Goal: Navigation & Orientation: Find specific page/section

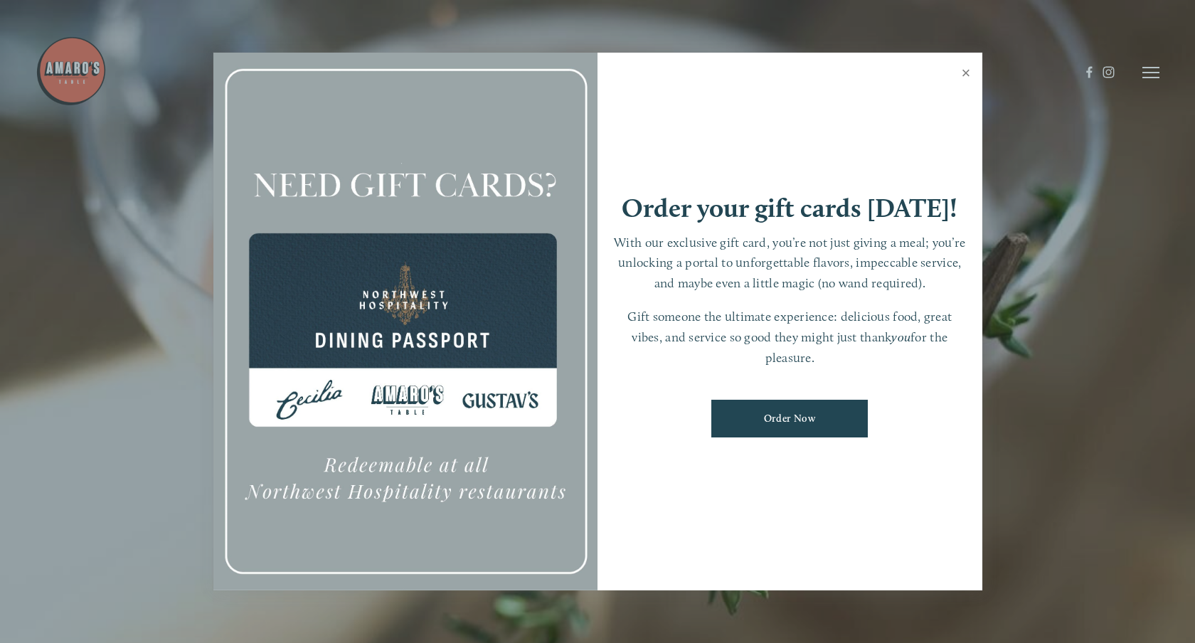
click at [964, 71] on link "Close" at bounding box center [966, 75] width 28 height 40
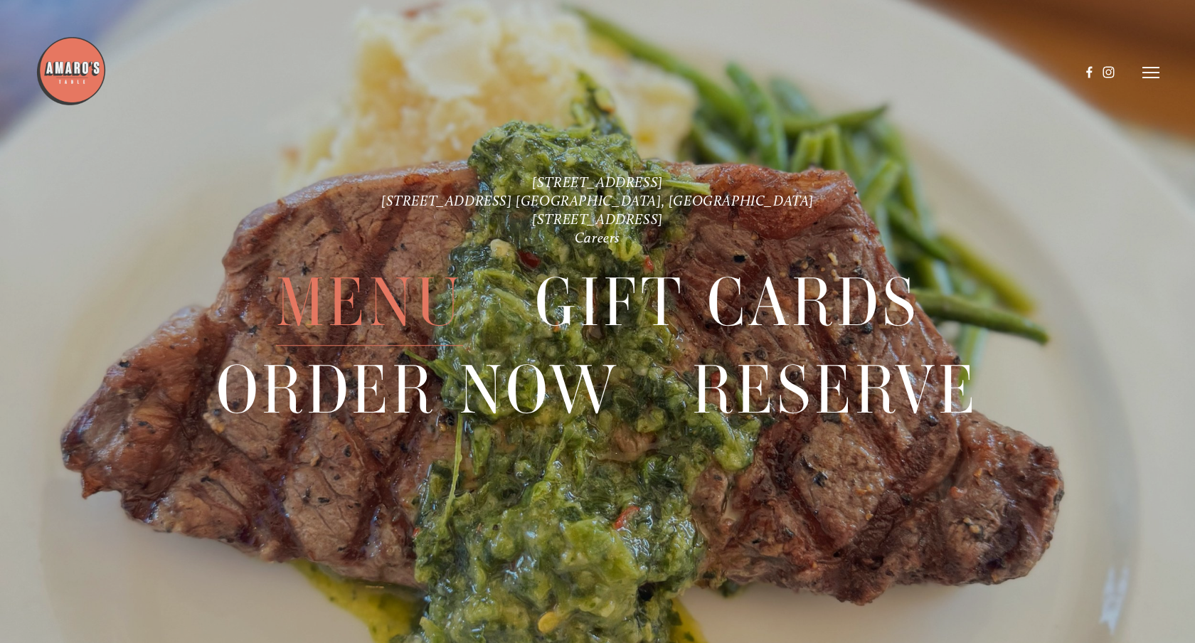
click at [360, 293] on span "Menu" at bounding box center [370, 303] width 188 height 87
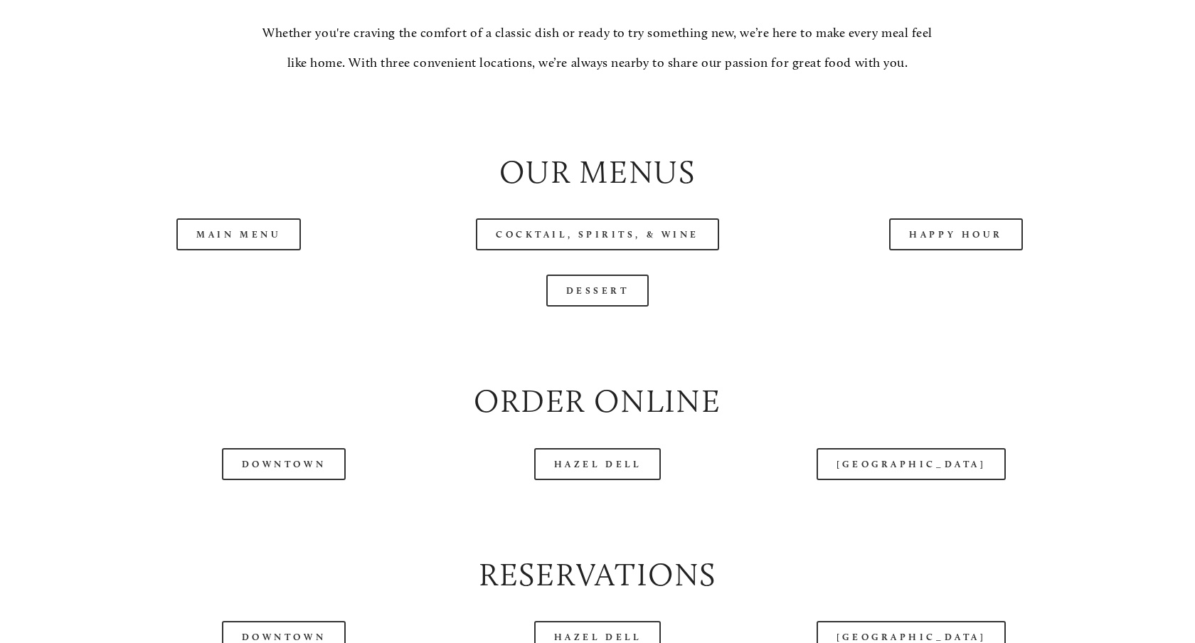
scroll to position [1437, 0]
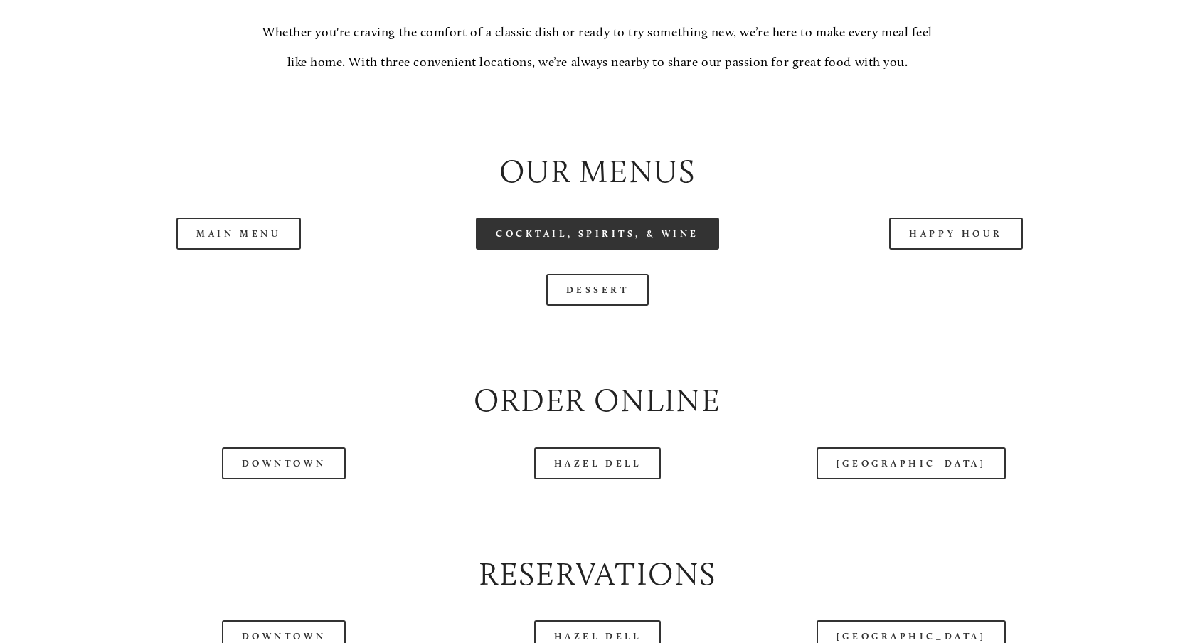
click at [687, 241] on link "Cocktail, Spirits, & Wine" at bounding box center [597, 234] width 243 height 32
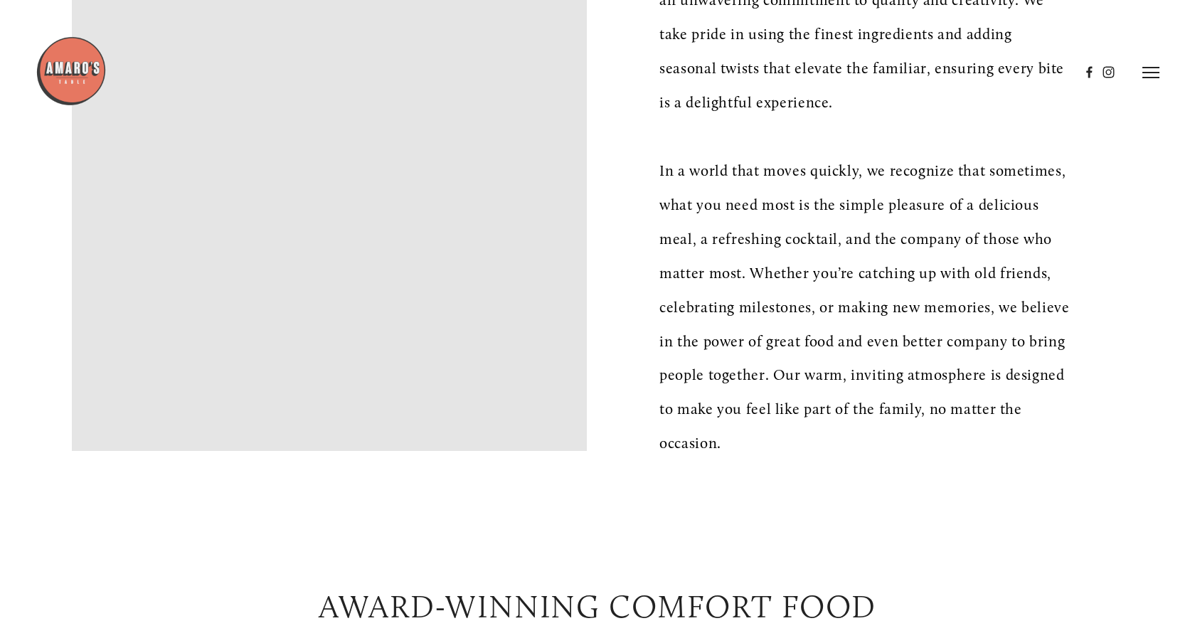
scroll to position [0, 0]
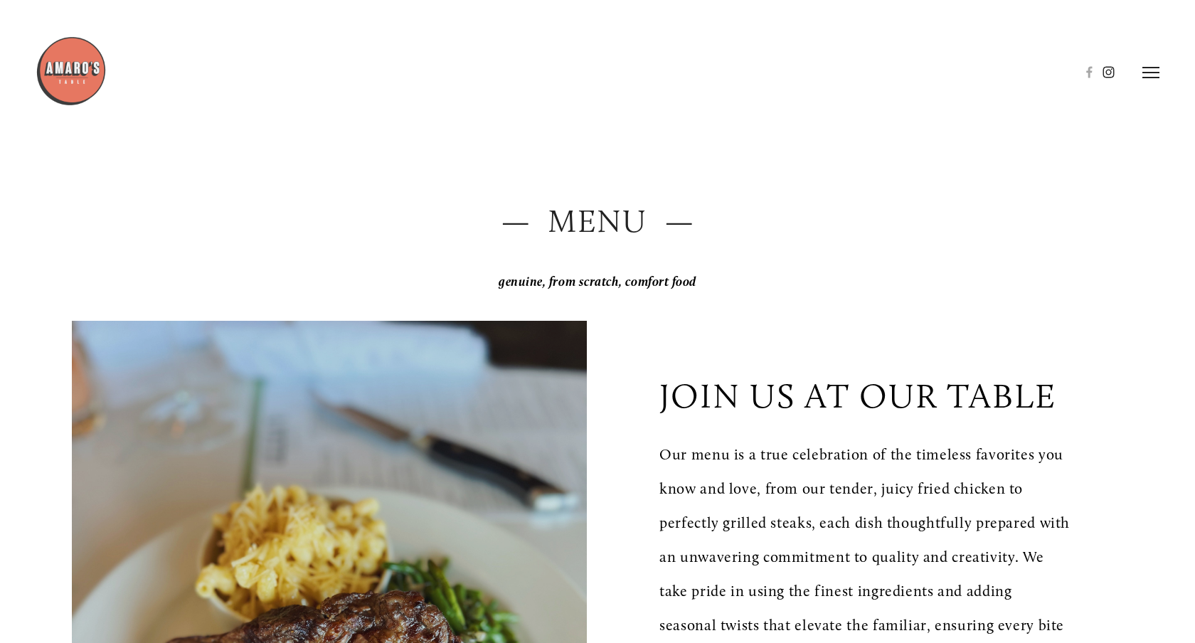
click at [1112, 73] on use at bounding box center [1109, 72] width 24 height 24
